Goal: Find specific page/section

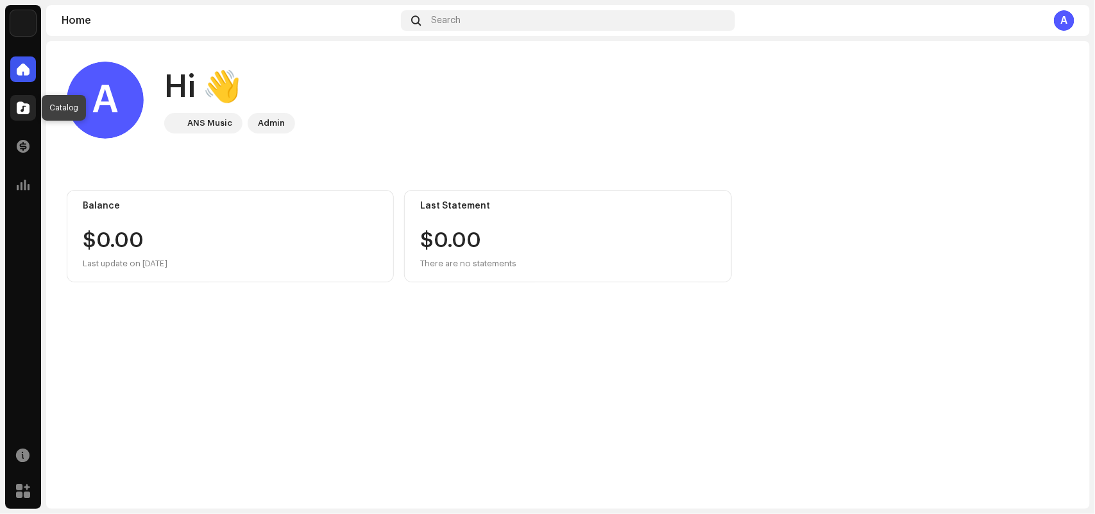
click at [21, 114] on div at bounding box center [23, 108] width 26 height 26
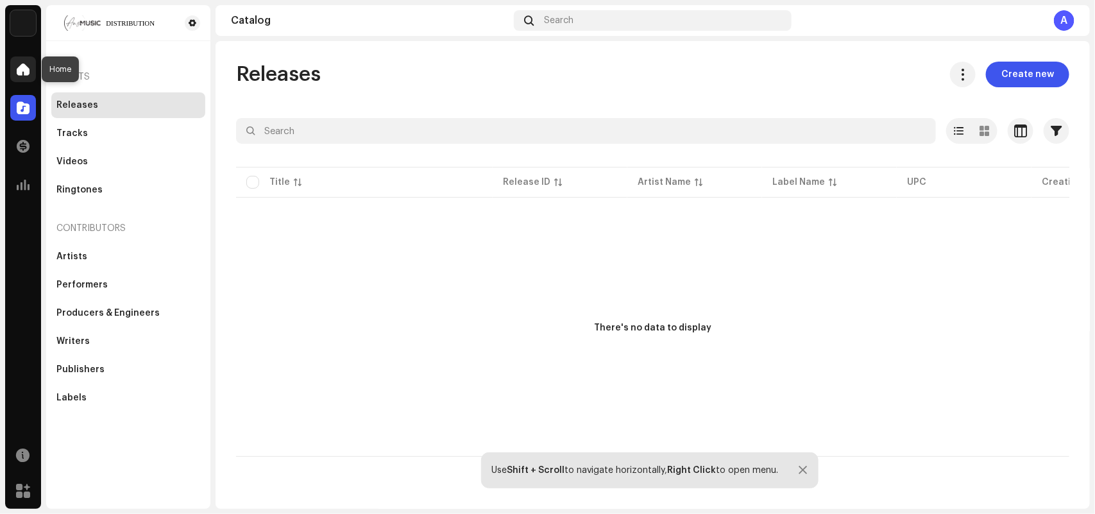
click at [26, 64] on span at bounding box center [23, 69] width 13 height 10
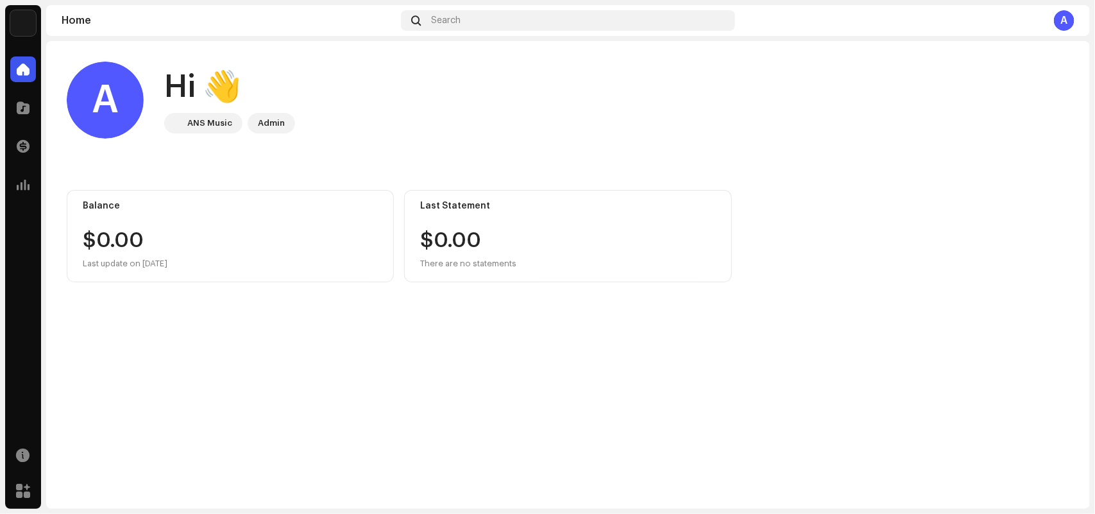
click at [443, 106] on div "A Hi 👋 ANS Music Admin" at bounding box center [568, 100] width 1003 height 77
click at [377, 125] on div "A Hi 👋 ANS Music Admin" at bounding box center [568, 100] width 1003 height 77
click at [613, 132] on div "A Hi 👋 ANS Music Admin" at bounding box center [568, 100] width 1003 height 77
